Goal: Task Accomplishment & Management: Manage account settings

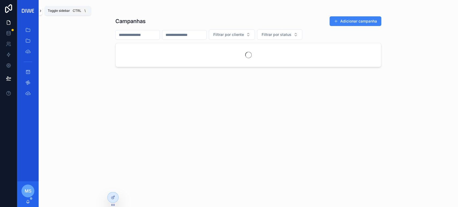
click at [40, 13] on button "scrollable content" at bounding box center [41, 10] width 4 height 9
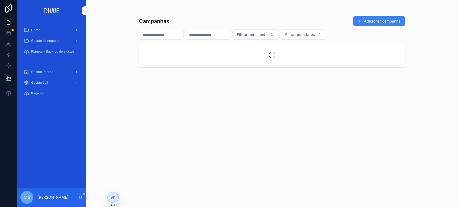
click at [49, 69] on div "Gestão interna" at bounding box center [52, 72] width 56 height 9
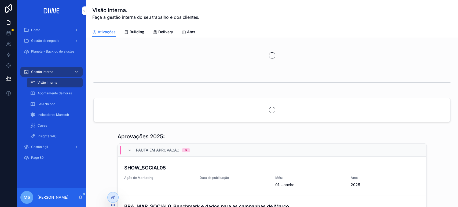
click at [165, 31] on span "Delivery" at bounding box center [165, 31] width 15 height 5
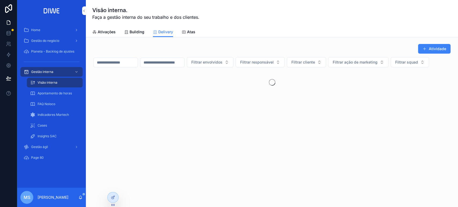
click at [135, 60] on input "scrollable content" at bounding box center [116, 63] width 44 height 8
click at [395, 65] on span "Filtrar squad" at bounding box center [406, 62] width 23 height 5
type input "****"
click at [99, 95] on div "Coral" at bounding box center [112, 96] width 75 height 9
click at [84, 12] on icon "scrollable content" at bounding box center [84, 11] width 4 height 4
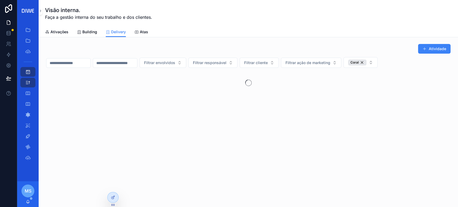
click at [82, 65] on input "scrollable content" at bounding box center [68, 63] width 44 height 8
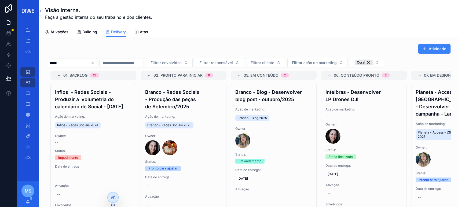
type input "*****"
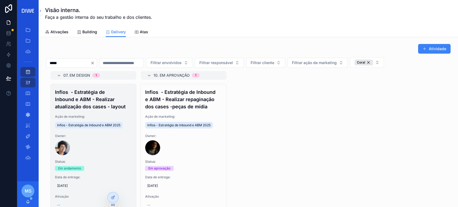
click at [105, 99] on h4 "Infios - Estratégia de Inbound e ABM - Realizar atualização dos cases - layout" at bounding box center [93, 99] width 77 height 22
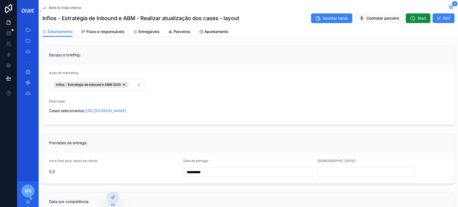
click at [96, 32] on span "Fluxo e responsáveis" at bounding box center [105, 31] width 38 height 5
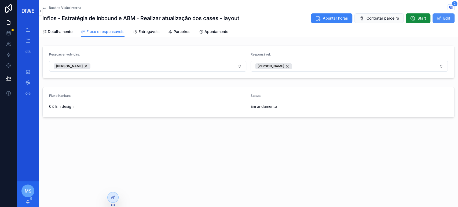
click at [442, 17] on button "Edit" at bounding box center [443, 18] width 22 height 10
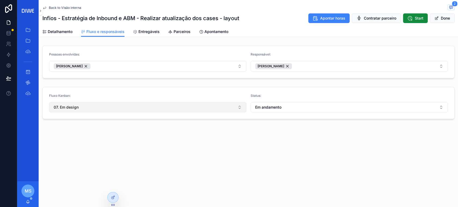
drag, startPoint x: 99, startPoint y: 113, endPoint x: 98, endPoint y: 109, distance: 4.1
click at [99, 110] on form "Fluxo Kanban: 07. Em design Status: Em andamento" at bounding box center [248, 103] width 411 height 32
click at [98, 109] on button "07. Em design" at bounding box center [147, 107] width 197 height 10
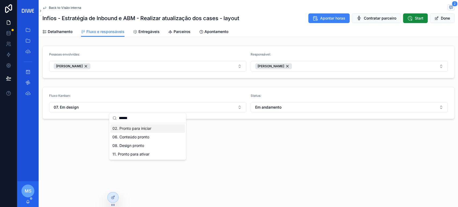
type input "******"
click at [135, 128] on span "02. Pronto para iniciar" at bounding box center [131, 128] width 39 height 5
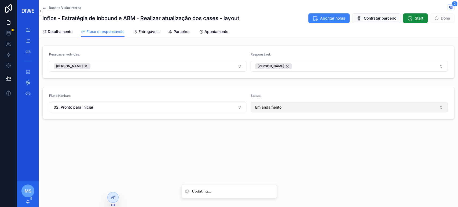
click at [265, 108] on span "Em andamento" at bounding box center [268, 107] width 26 height 5
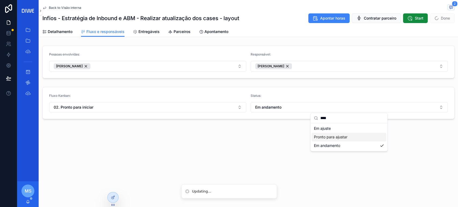
type input "****"
click at [334, 139] on span "Pronto para ajustar" at bounding box center [330, 136] width 34 height 5
click at [441, 16] on button "Done" at bounding box center [441, 18] width 25 height 10
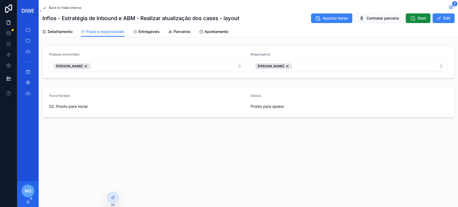
click at [450, 4] on div "Back to Visão interna 2 Infios - Estratégia de Inbound e ABM - Realizar atualiz…" at bounding box center [248, 13] width 412 height 27
click at [450, 5] on icon "scrollable content" at bounding box center [450, 7] width 4 height 4
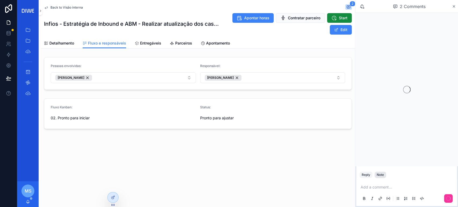
click at [382, 175] on div "Note" at bounding box center [379, 175] width 7 height 4
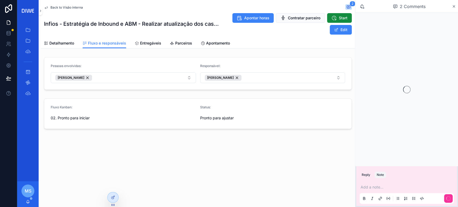
drag, startPoint x: 381, startPoint y: 184, endPoint x: 383, endPoint y: 189, distance: 5.0
click at [381, 184] on div "Add a note..." at bounding box center [406, 192] width 94 height 23
click at [383, 189] on p "scrollable content" at bounding box center [407, 186] width 94 height 5
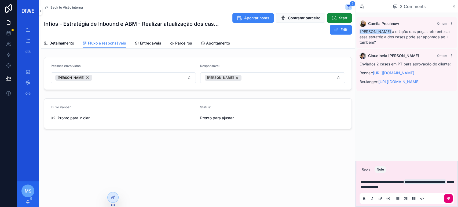
click at [447, 197] on icon "scrollable content" at bounding box center [448, 198] width 4 height 4
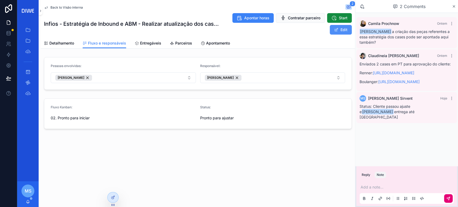
click at [345, 28] on button "Edit" at bounding box center [340, 30] width 22 height 10
click at [78, 9] on span "Back to Visão interna" at bounding box center [66, 7] width 32 height 4
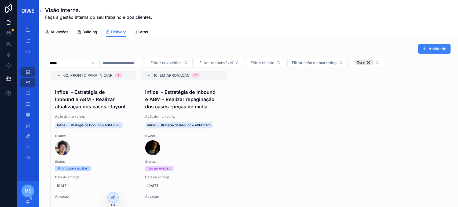
click at [95, 61] on icon "Clear" at bounding box center [92, 63] width 4 height 4
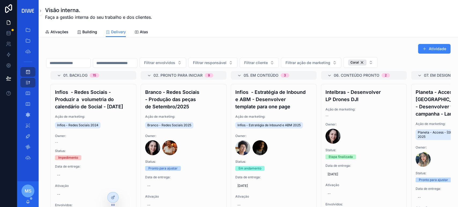
drag, startPoint x: 450, startPoint y: 101, endPoint x: 452, endPoint y: 127, distance: 25.9
click at [452, 127] on div "Atividade Filtrar envolvidos Filtrar responsável Filtrar cliente Filtrar ação d…" at bounding box center [248, 149] width 419 height 225
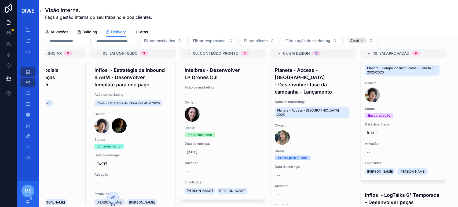
scroll to position [948, 0]
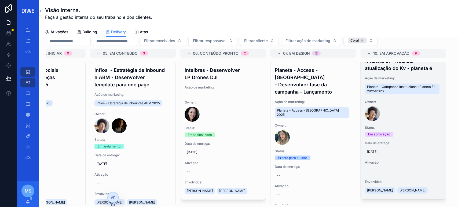
click at [411, 122] on div "Planeta - Campanha Institucional (Planeta É) - Realizar atualização do Kv - pla…" at bounding box center [402, 122] width 85 height 153
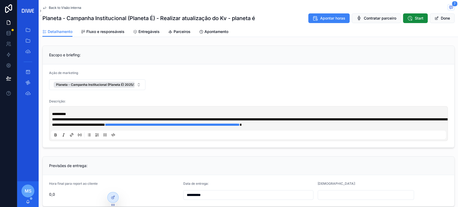
click at [103, 30] on span "Fluxo e responsáveis" at bounding box center [105, 31] width 38 height 5
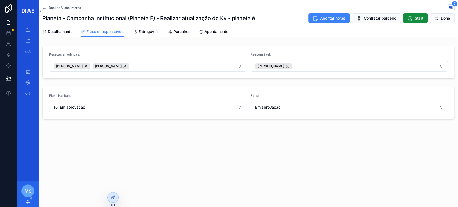
click at [175, 113] on form "Fluxo Kanban: 10. Em aprovação Status: Em aprovação" at bounding box center [248, 103] width 411 height 32
click at [172, 107] on button "10. Em aprovação" at bounding box center [147, 107] width 197 height 10
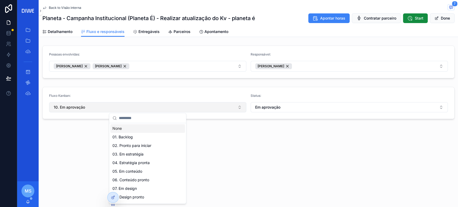
click at [172, 108] on button "10. Em aprovação" at bounding box center [147, 107] width 197 height 10
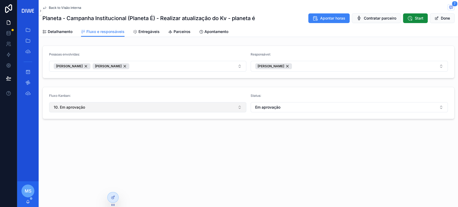
click at [170, 109] on button "10. Em aprovação" at bounding box center [147, 107] width 197 height 10
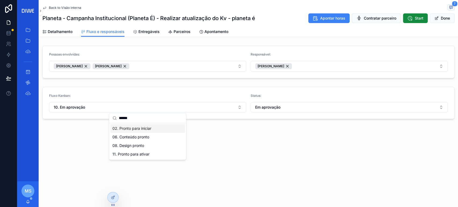
type input "******"
click at [151, 127] on span "02. Pronto para iniciar" at bounding box center [131, 128] width 39 height 5
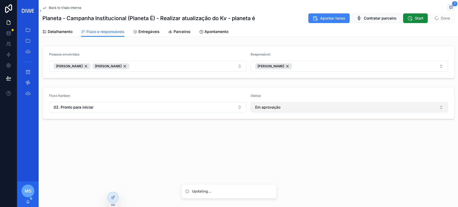
click at [293, 107] on button "Em aprovação" at bounding box center [348, 107] width 197 height 10
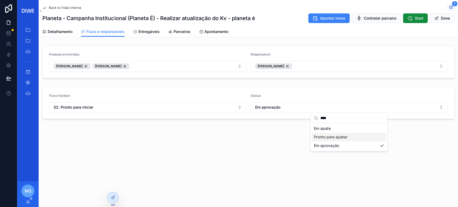
type input "****"
click at [344, 135] on span "Pronto para ajustar" at bounding box center [330, 136] width 34 height 5
click at [435, 19] on span "scrollable content" at bounding box center [436, 18] width 4 height 4
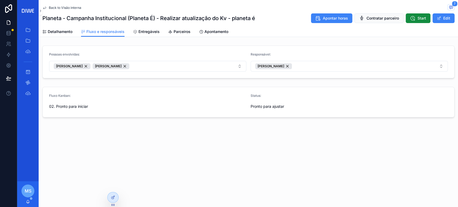
click at [69, 6] on span "Back to Visão interna" at bounding box center [65, 8] width 32 height 4
